Goal: Task Accomplishment & Management: Complete application form

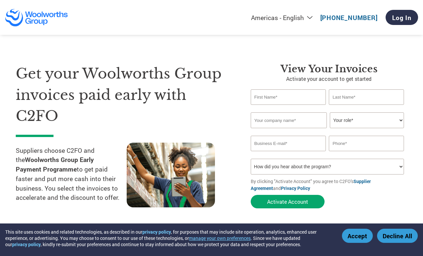
select select "en-[GEOGRAPHIC_DATA]"
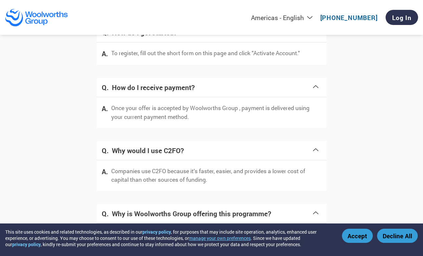
scroll to position [1275, 0]
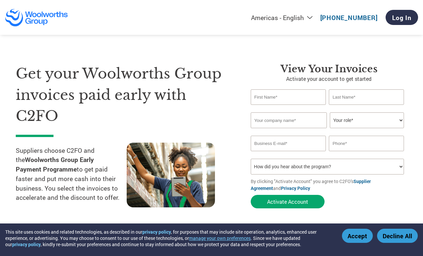
select select "en-[GEOGRAPHIC_DATA]"
click at [248, 107] on div "View your invoices Activate your account to get started Invalid first name or f…" at bounding box center [324, 137] width 166 height 148
click at [248, 109] on div "View your invoices Activate your account to get started Invalid first name or f…" at bounding box center [324, 137] width 166 height 148
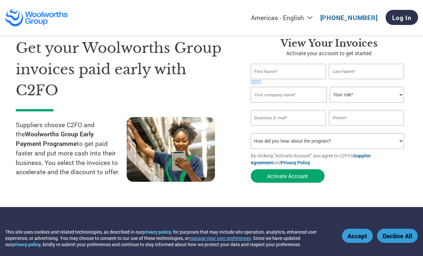
scroll to position [27, 0]
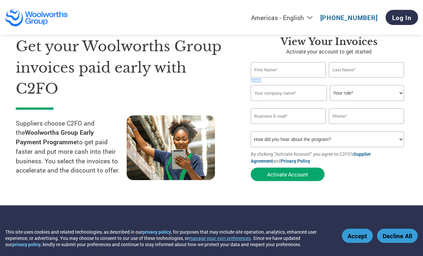
click at [256, 80] on div "Invalid first name or first name is too long" at bounding box center [288, 80] width 75 height 4
